Goal: Task Accomplishment & Management: Manage account settings

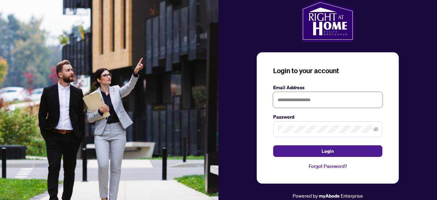
click at [305, 103] on input "text" at bounding box center [327, 100] width 109 height 16
type input "**********"
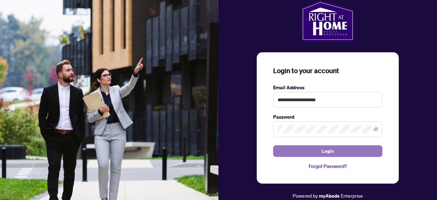
click at [321, 148] on button "Login" at bounding box center [327, 151] width 109 height 12
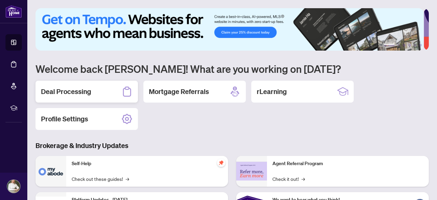
click at [89, 90] on h2 "Deal Processing" at bounding box center [66, 92] width 50 height 10
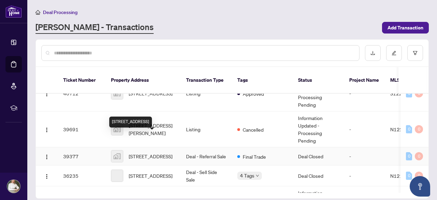
scroll to position [273, 0]
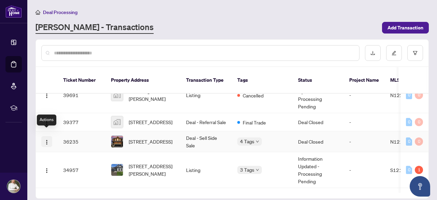
click at [47, 139] on img "button" at bounding box center [46, 141] width 5 height 5
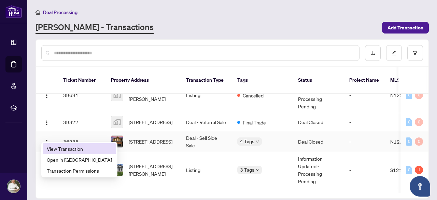
click at [66, 150] on span "View Transaction" at bounding box center [79, 149] width 65 height 8
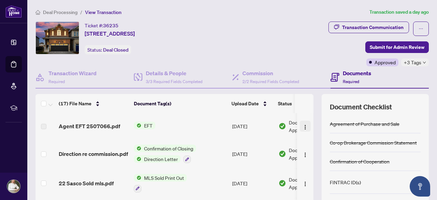
click at [303, 126] on img "button" at bounding box center [305, 126] width 5 height 5
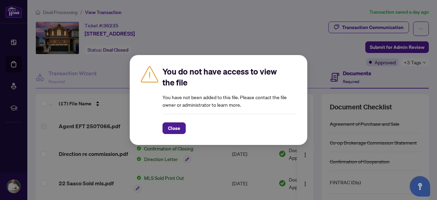
click at [171, 125] on span "Close" at bounding box center [174, 128] width 12 height 11
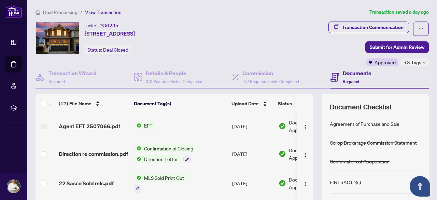
click at [173, 158] on span "Direction Letter" at bounding box center [160, 159] width 39 height 8
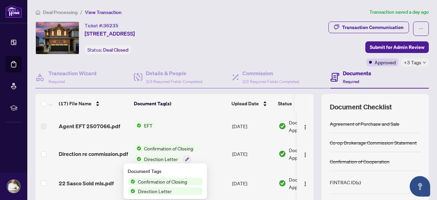
click at [173, 158] on span "Direction Letter" at bounding box center [160, 159] width 39 height 8
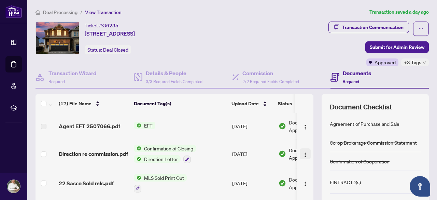
click at [303, 154] on img "button" at bounding box center [305, 154] width 5 height 5
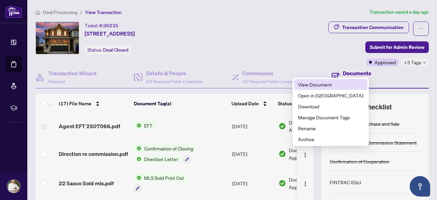
click at [309, 87] on span "View Document" at bounding box center [330, 85] width 65 height 8
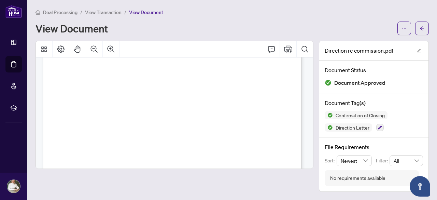
scroll to position [1119, 0]
click at [288, 22] on div "View Document" at bounding box center [233, 29] width 394 height 14
